Goal: Information Seeking & Learning: Learn about a topic

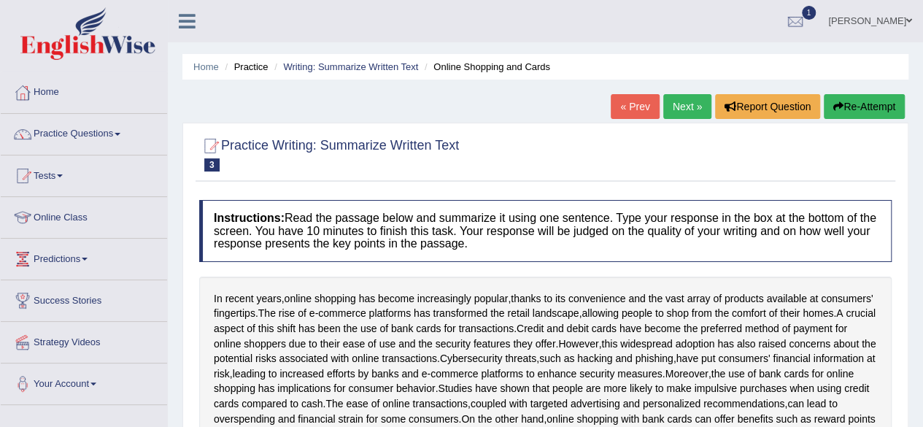
click at [77, 213] on link "Online Class" at bounding box center [84, 215] width 166 height 36
click at [77, 213] on link "Online Class" at bounding box center [82, 215] width 163 height 36
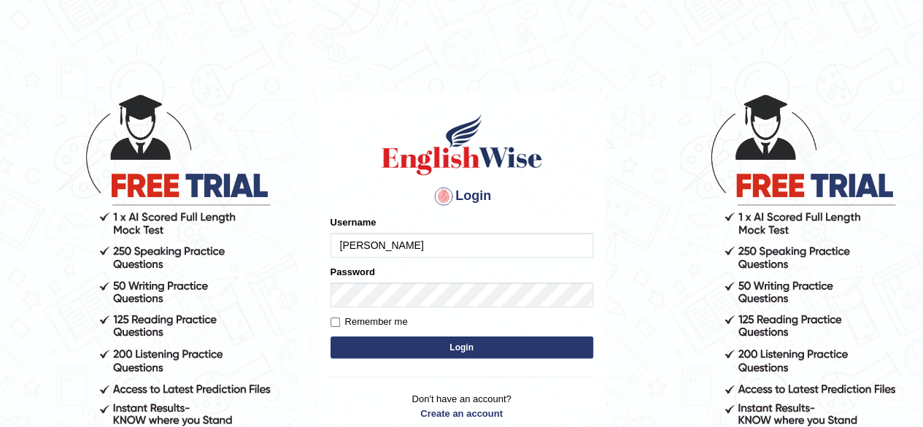
type input "shahil123"
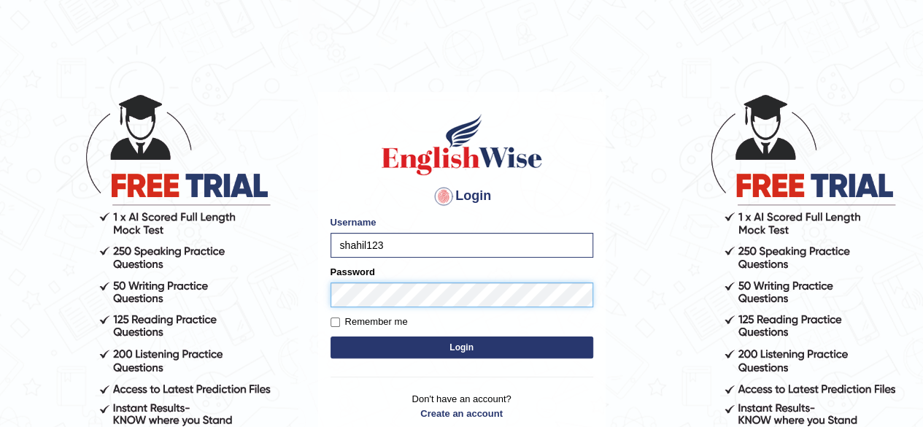
click at [331, 336] on button "Login" at bounding box center [462, 347] width 263 height 22
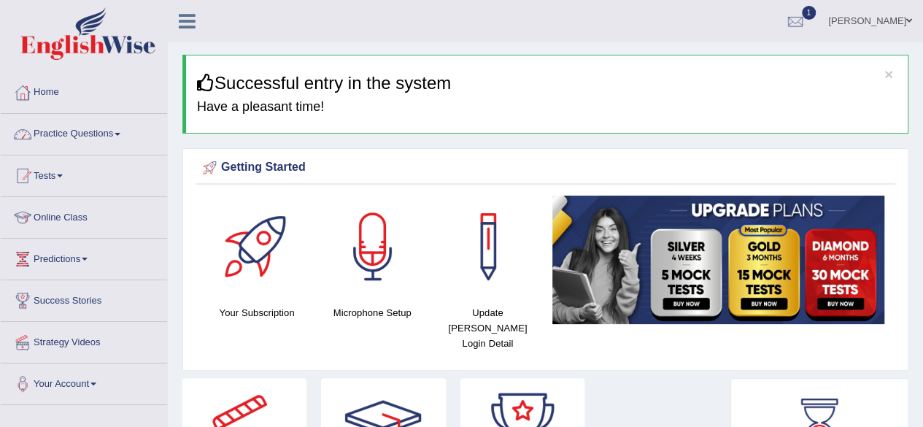
click at [116, 131] on link "Practice Questions" at bounding box center [84, 132] width 166 height 36
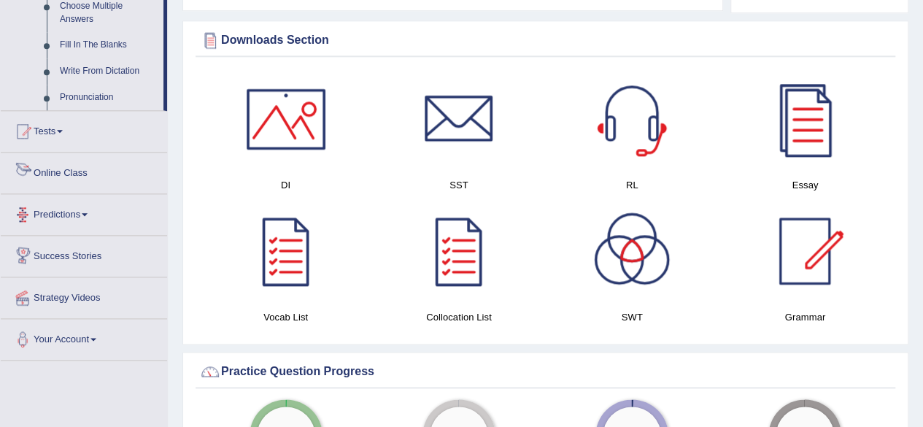
click at [70, 171] on link "Online Class" at bounding box center [84, 171] width 166 height 36
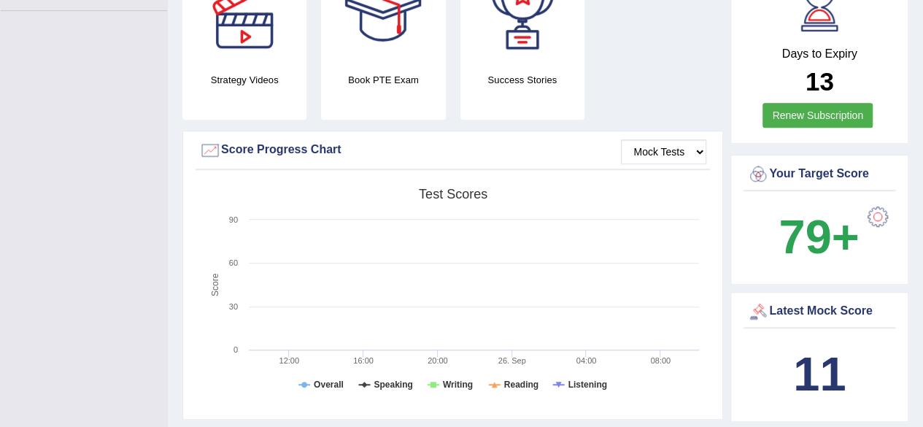
scroll to position [197, 0]
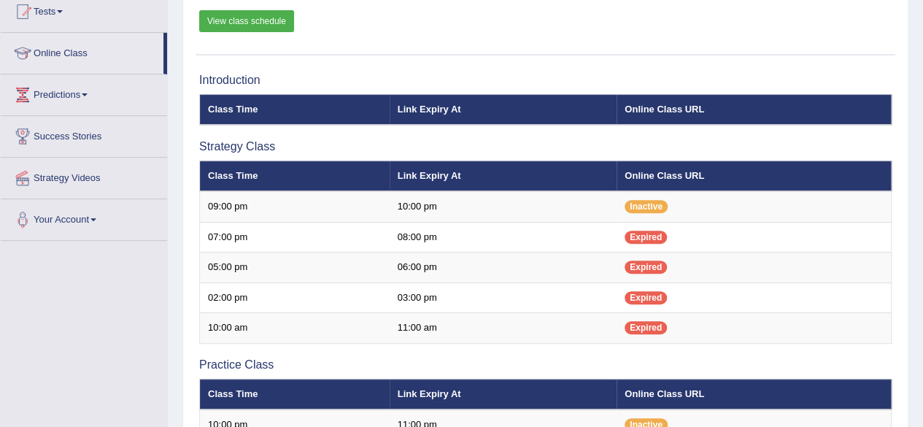
scroll to position [147, 0]
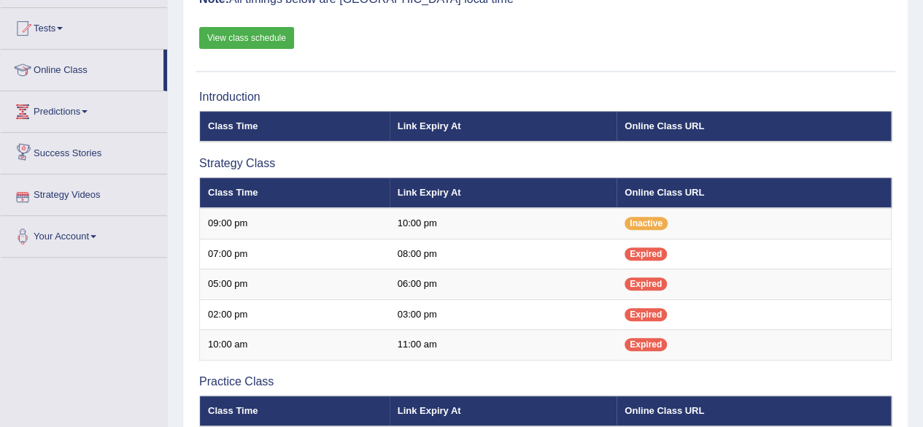
click at [242, 30] on link "View class schedule" at bounding box center [246, 38] width 95 height 22
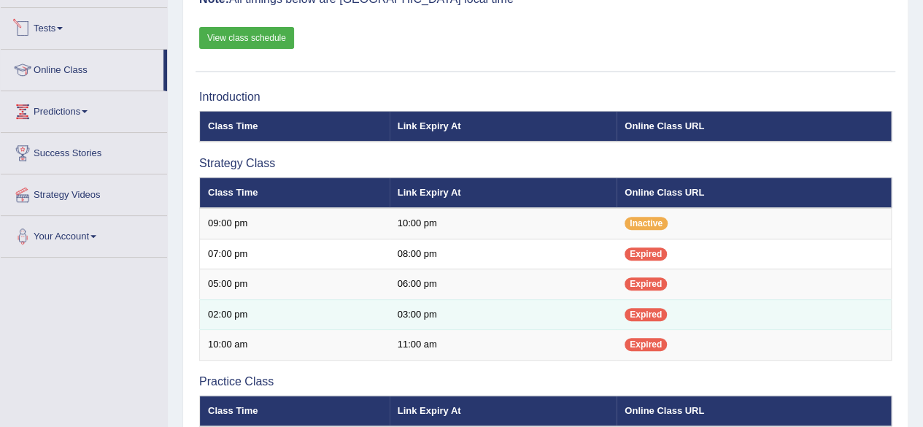
scroll to position [0, 0]
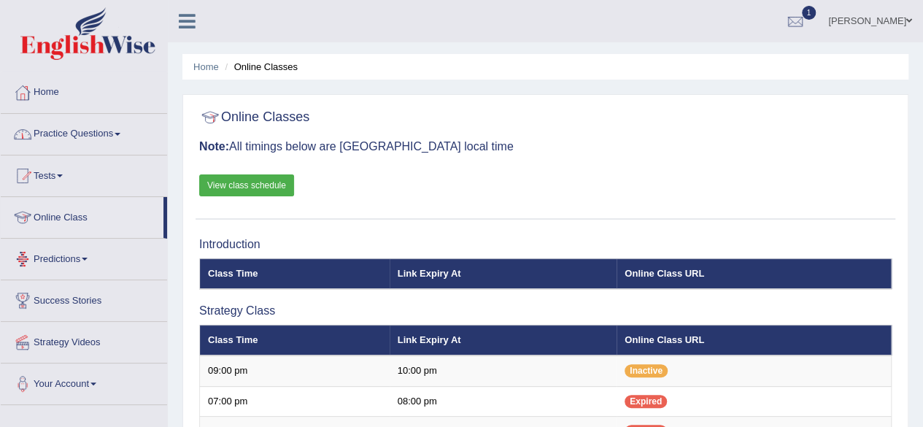
click at [117, 132] on link "Practice Questions" at bounding box center [84, 132] width 166 height 36
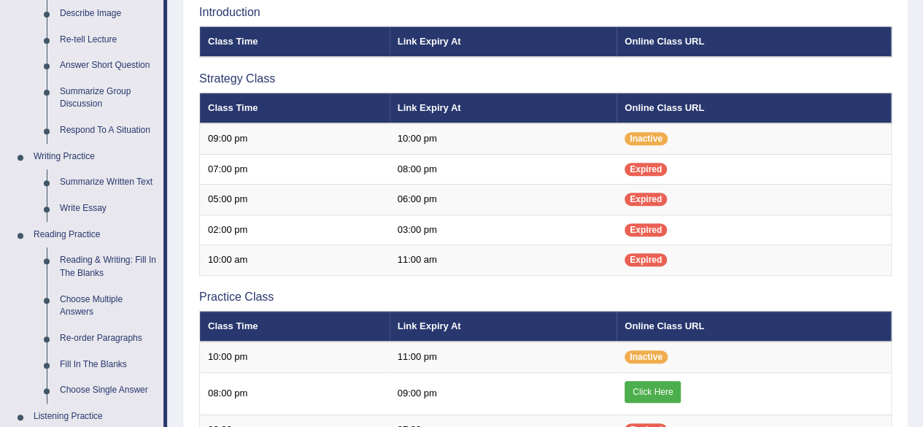
scroll to position [233, 0]
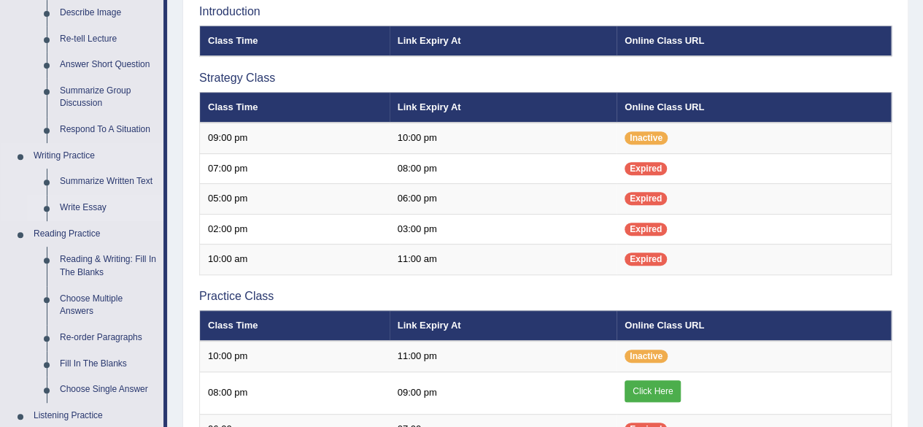
click at [93, 208] on link "Write Essay" at bounding box center [108, 208] width 110 height 26
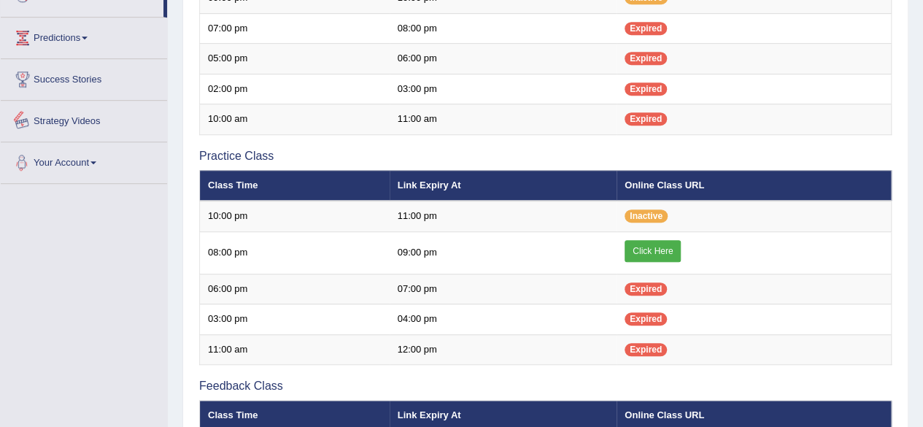
scroll to position [753, 0]
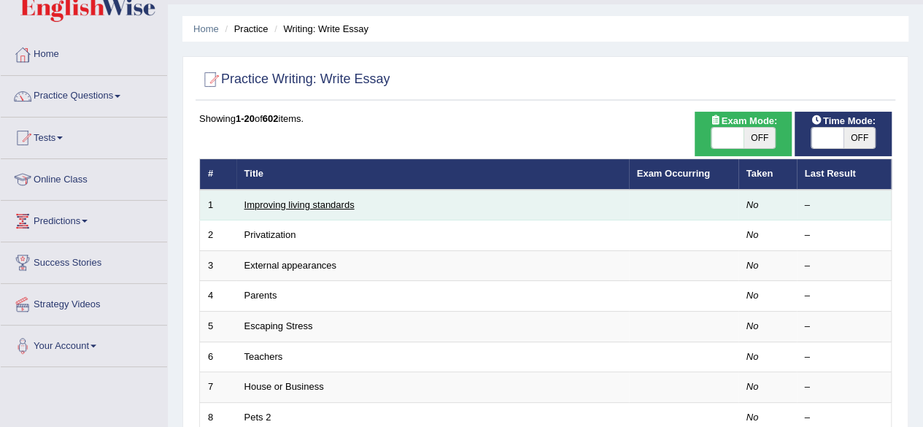
click at [289, 205] on link "Improving living standards" at bounding box center [299, 204] width 110 height 11
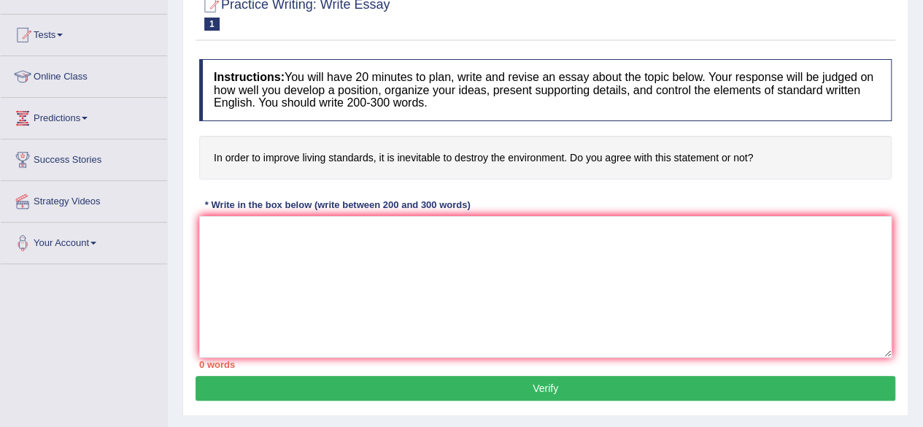
scroll to position [142, 0]
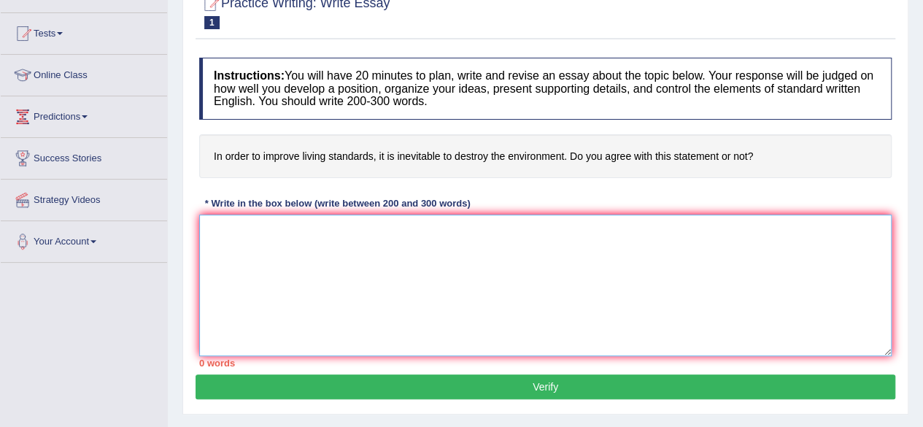
click at [259, 234] on textarea at bounding box center [545, 286] width 693 height 142
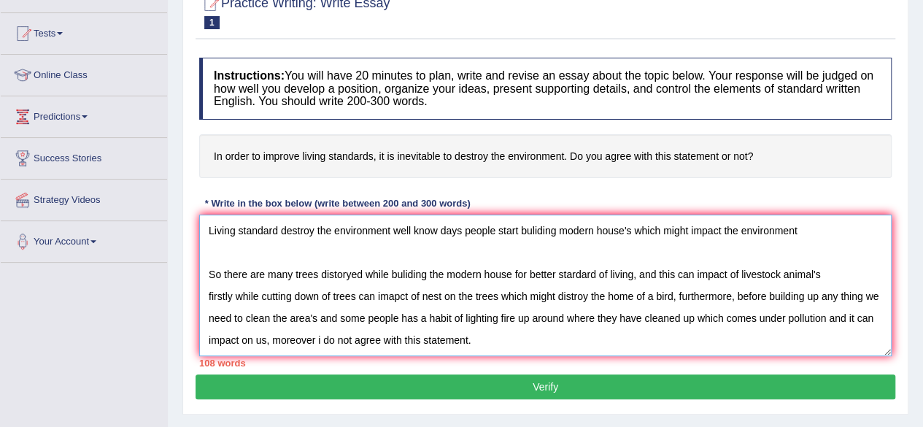
scroll to position [262, 0]
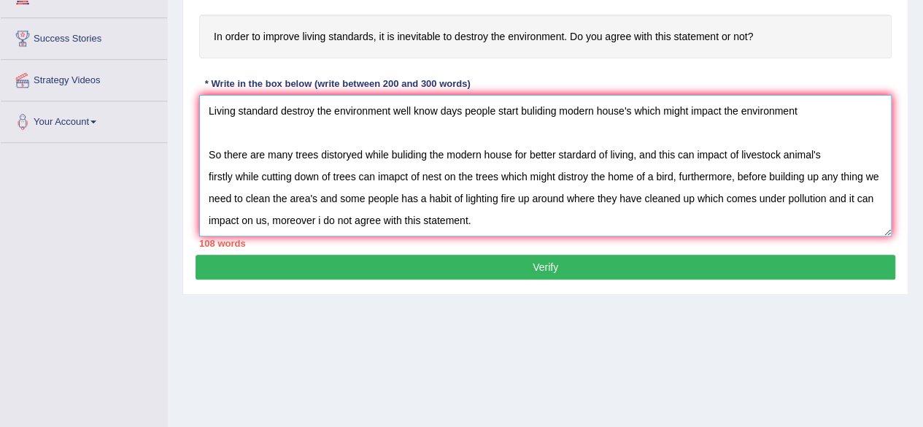
type textarea "Living standard destroy the environment well know days people start buliding mo…"
click at [407, 258] on button "Verify" at bounding box center [546, 267] width 700 height 25
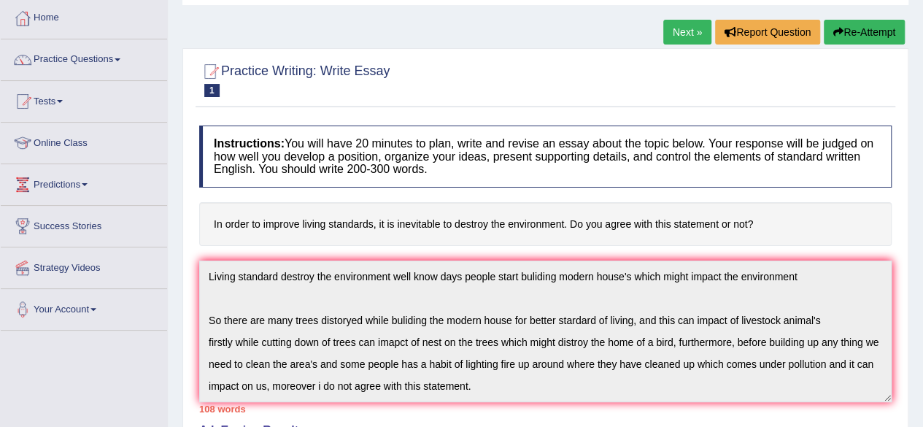
scroll to position [0, 0]
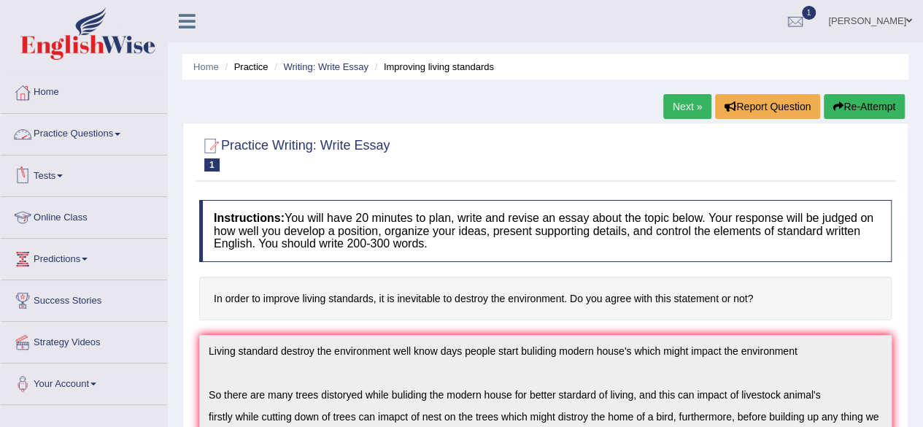
click at [123, 139] on link "Practice Questions" at bounding box center [84, 132] width 166 height 36
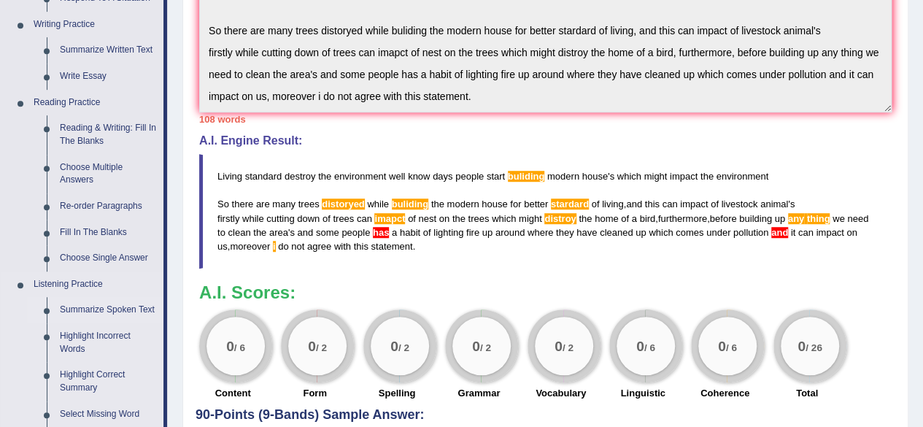
scroll to position [342, 0]
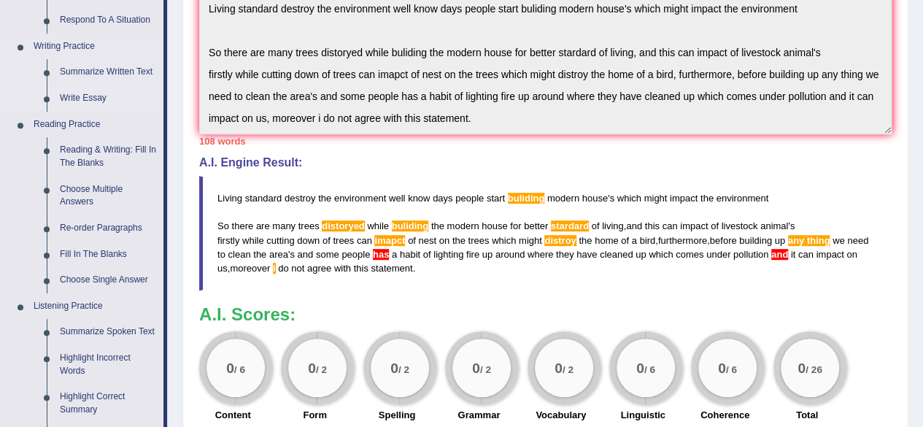
click at [96, 98] on link "Write Essay" at bounding box center [108, 98] width 110 height 26
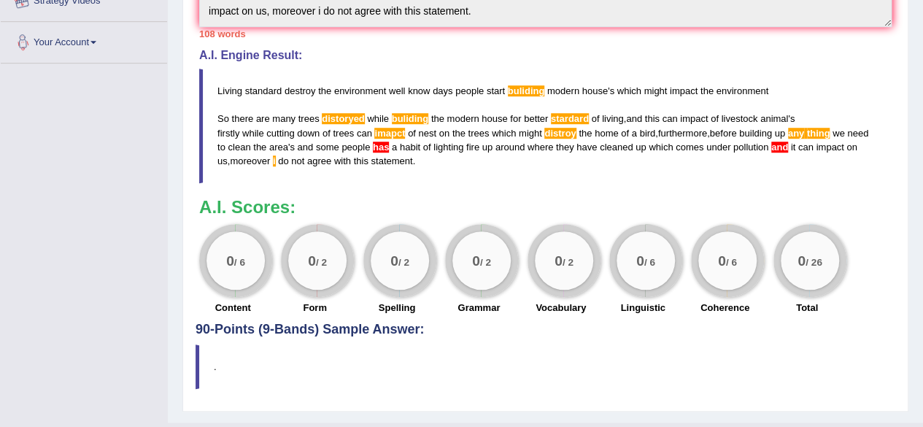
scroll to position [475, 0]
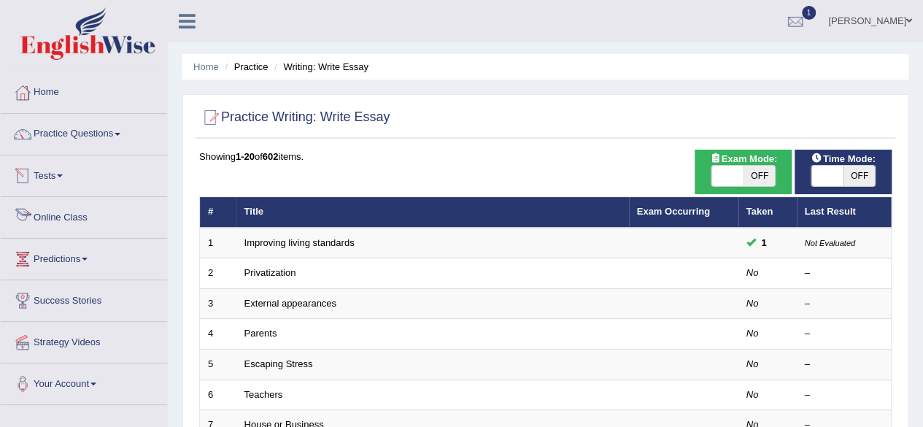
click at [70, 174] on link "Tests" at bounding box center [84, 173] width 166 height 36
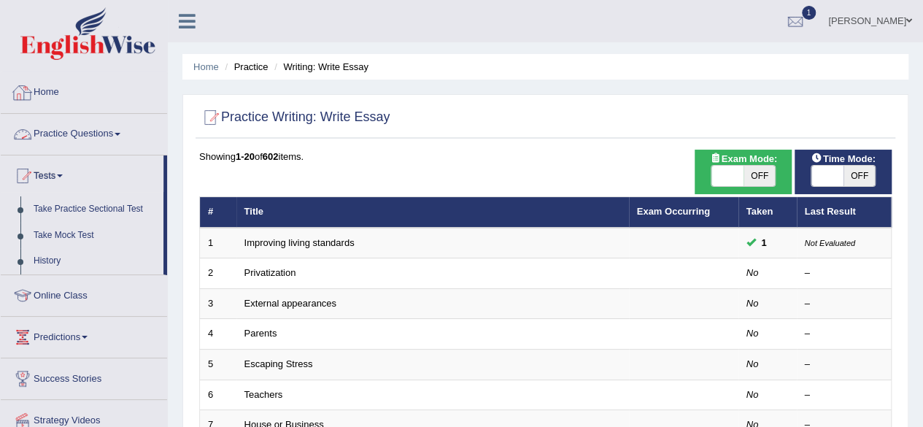
click at [126, 68] on div at bounding box center [84, 36] width 168 height 72
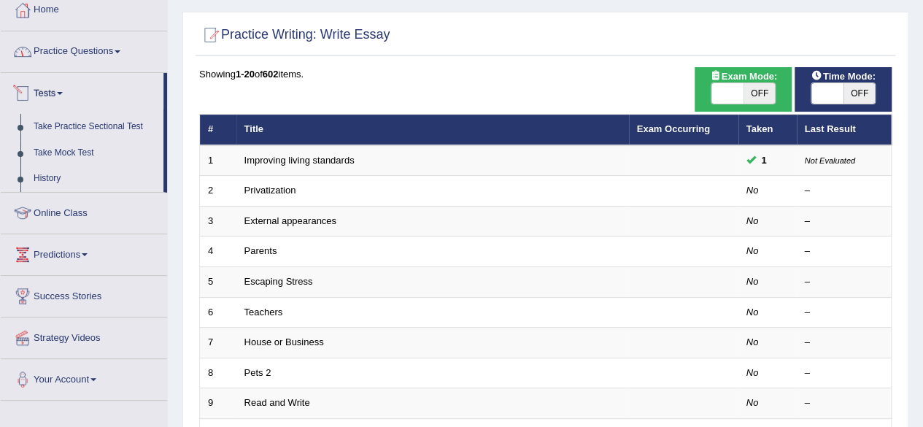
scroll to position [85, 0]
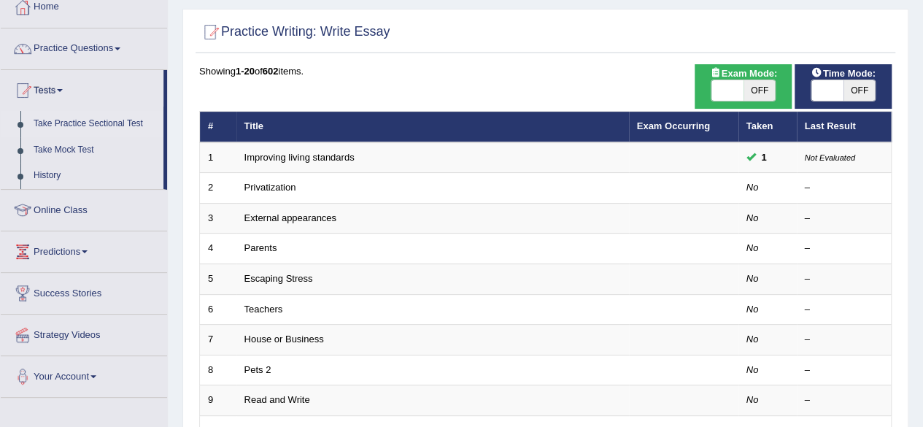
click at [91, 125] on link "Take Practice Sectional Test" at bounding box center [95, 124] width 136 height 26
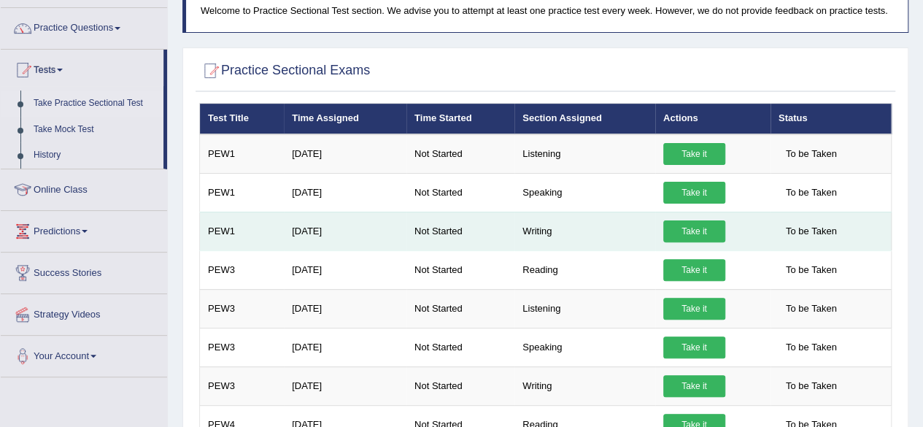
scroll to position [107, 0]
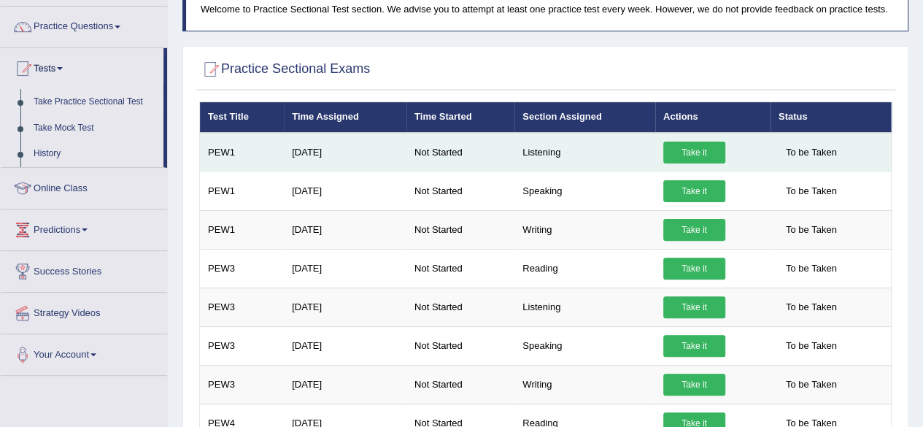
click at [678, 142] on link "Take it" at bounding box center [694, 153] width 62 height 22
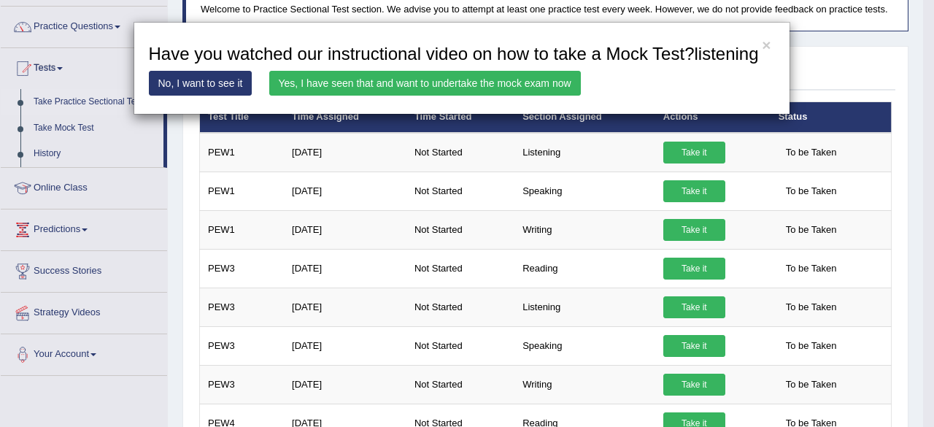
click at [761, 45] on h3 "Have you watched our instructional video on how to take a Mock Test?listening" at bounding box center [462, 54] width 626 height 19
click at [763, 42] on button "×" at bounding box center [766, 44] width 9 height 15
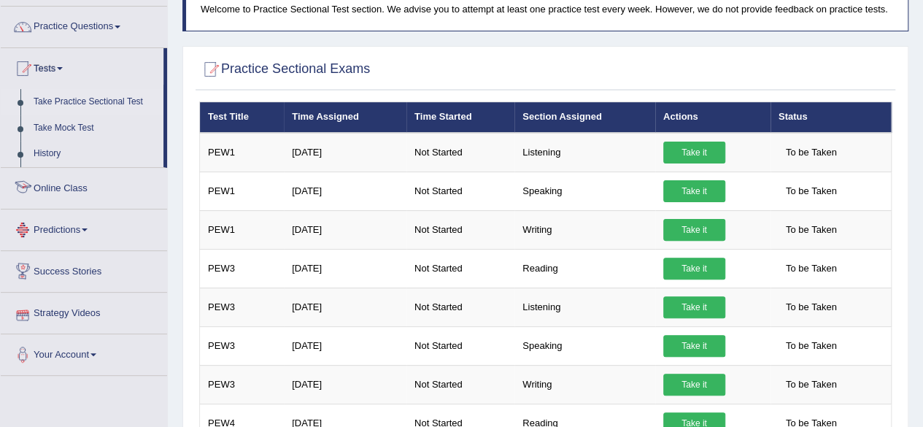
scroll to position [70, 0]
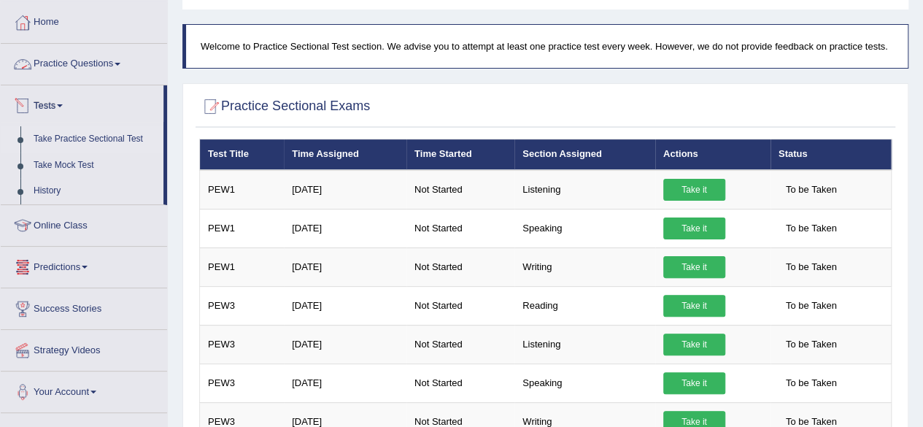
click at [113, 64] on link "Practice Questions" at bounding box center [84, 62] width 166 height 36
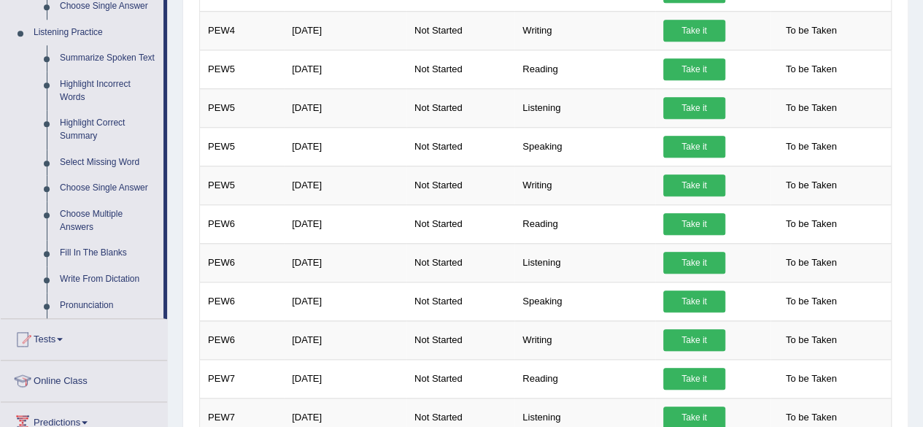
scroll to position [620, 0]
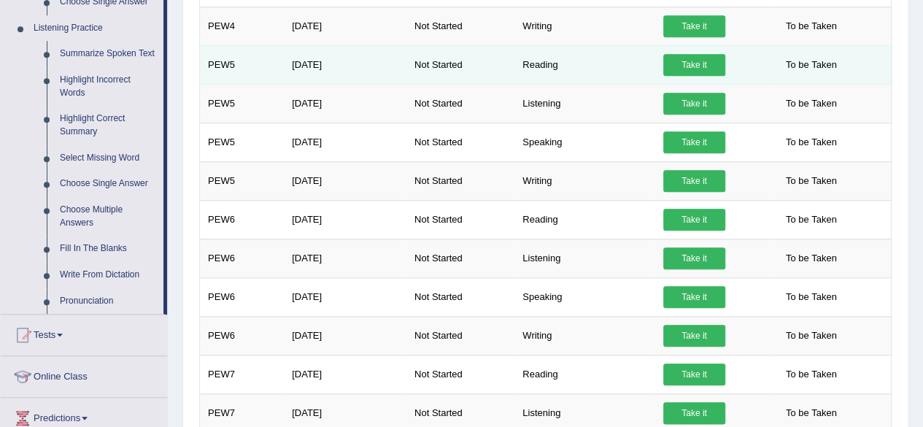
click at [654, 72] on td "Reading" at bounding box center [585, 64] width 141 height 39
